Goal: Transaction & Acquisition: Subscribe to service/newsletter

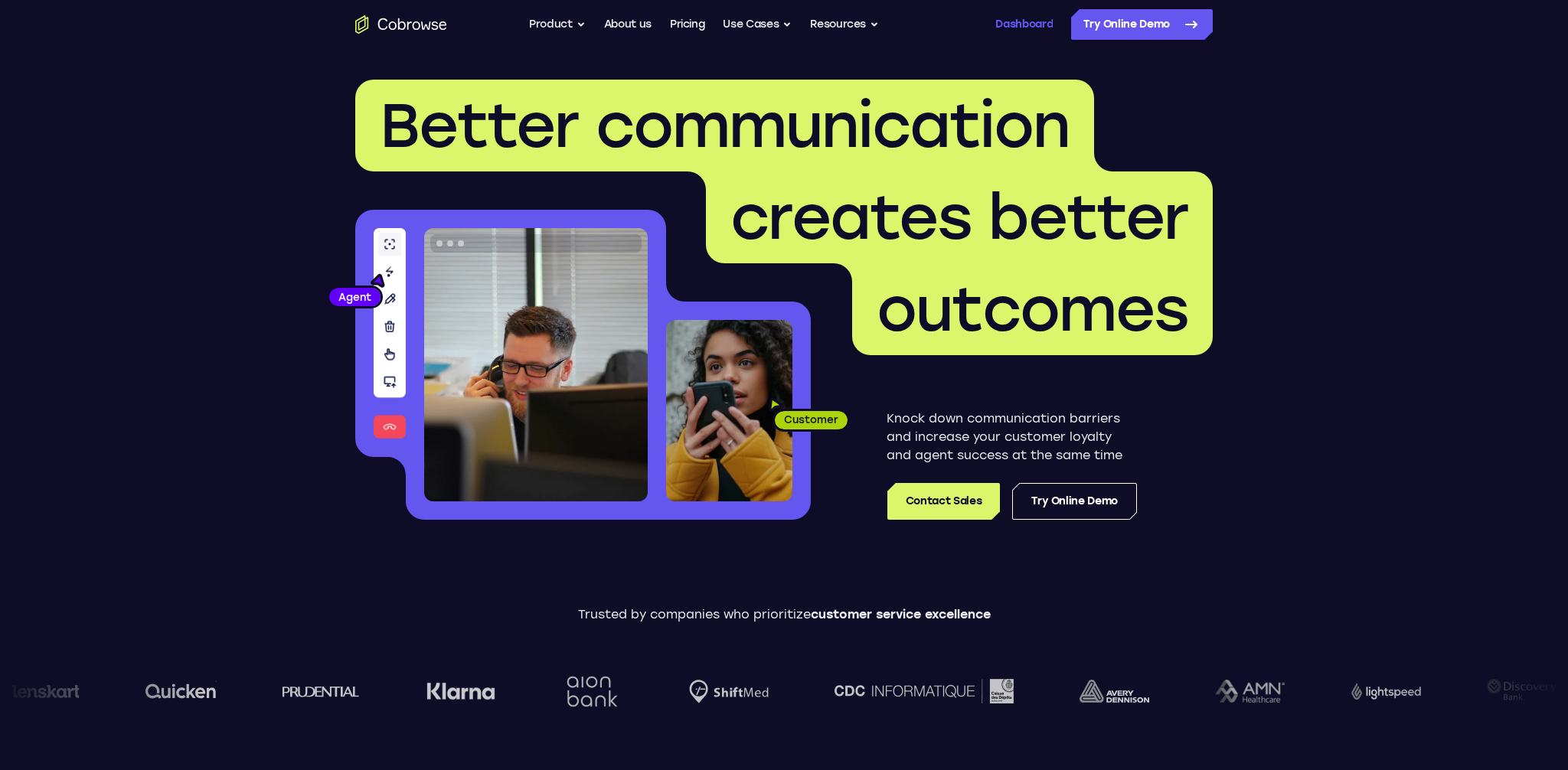
click at [1018, 24] on link "Dashboard" at bounding box center [1024, 25] width 58 height 31
click at [1046, 24] on link "Register" at bounding box center [1032, 25] width 45 height 31
click at [996, 18] on div "Log In / Register" at bounding box center [1007, 25] width 92 height 31
click at [1012, 21] on link "Register" at bounding box center [1032, 25] width 45 height 31
